Goal: Task Accomplishment & Management: Use online tool/utility

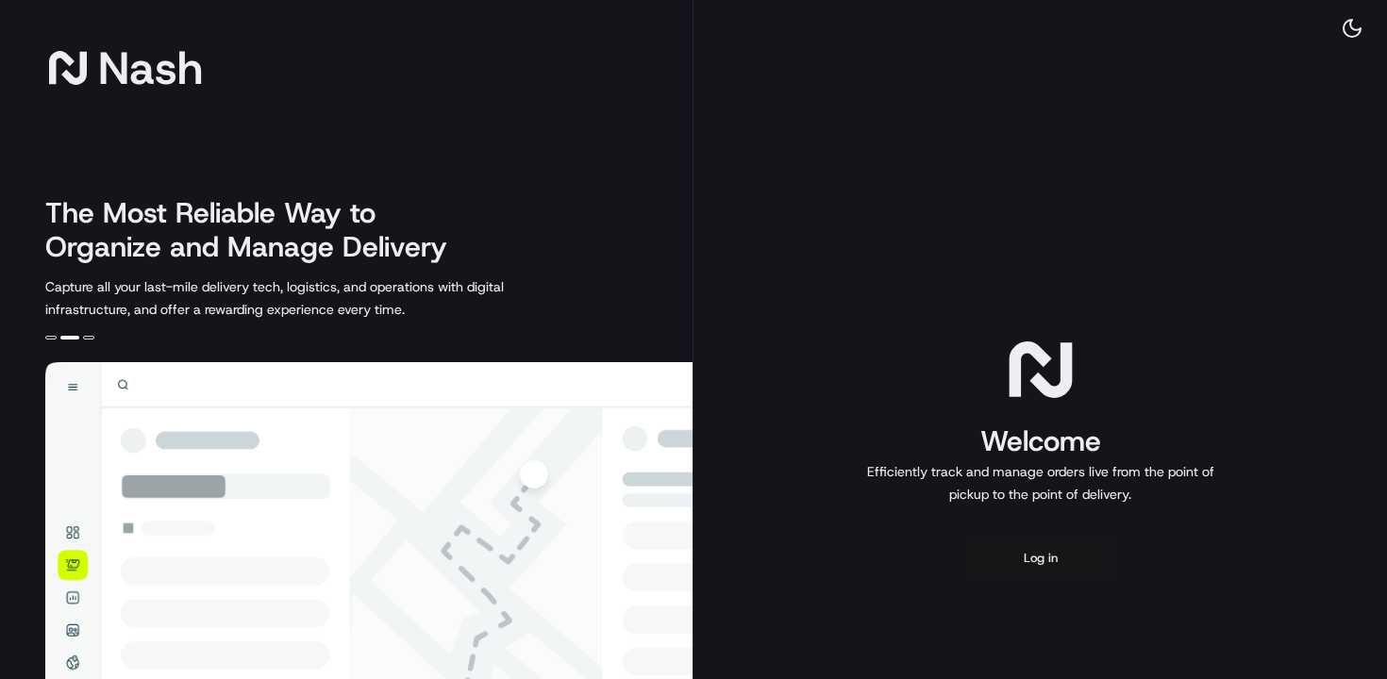
click at [1058, 563] on button "Log in" at bounding box center [1040, 558] width 151 height 45
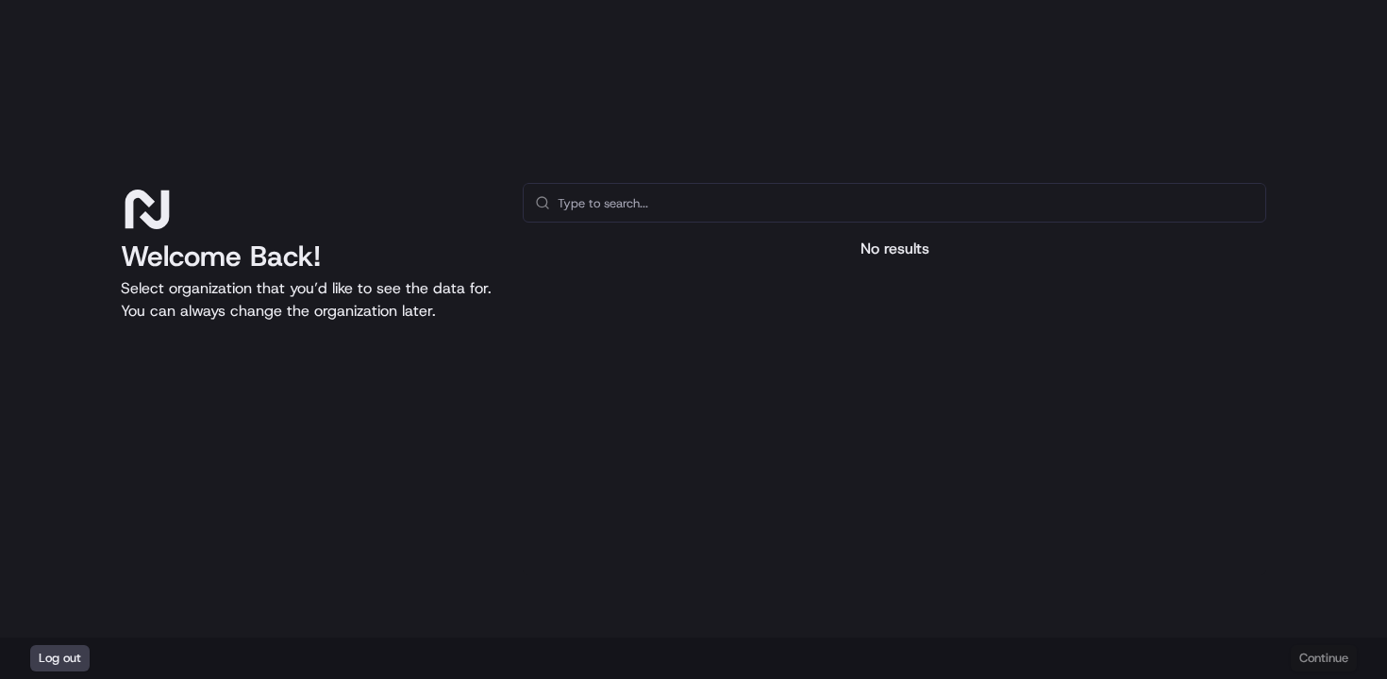
click at [632, 210] on input "text" at bounding box center [906, 203] width 696 height 38
click at [958, 53] on div "Welcome Back! Select organization that you’d like to see the data for. You can …" at bounding box center [693, 319] width 1387 height 638
click at [807, 209] on input "text" at bounding box center [906, 203] width 696 height 38
type input "zareens"
